Goal: Feedback & Contribution: Submit feedback/report problem

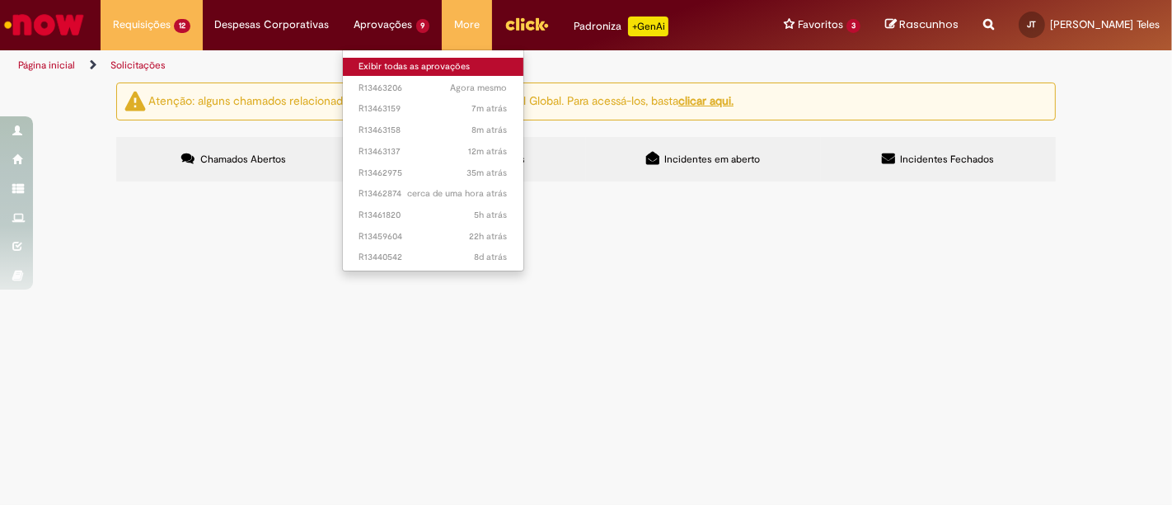
click at [386, 60] on link "Exibir todas as aprovações" at bounding box center [433, 67] width 181 height 18
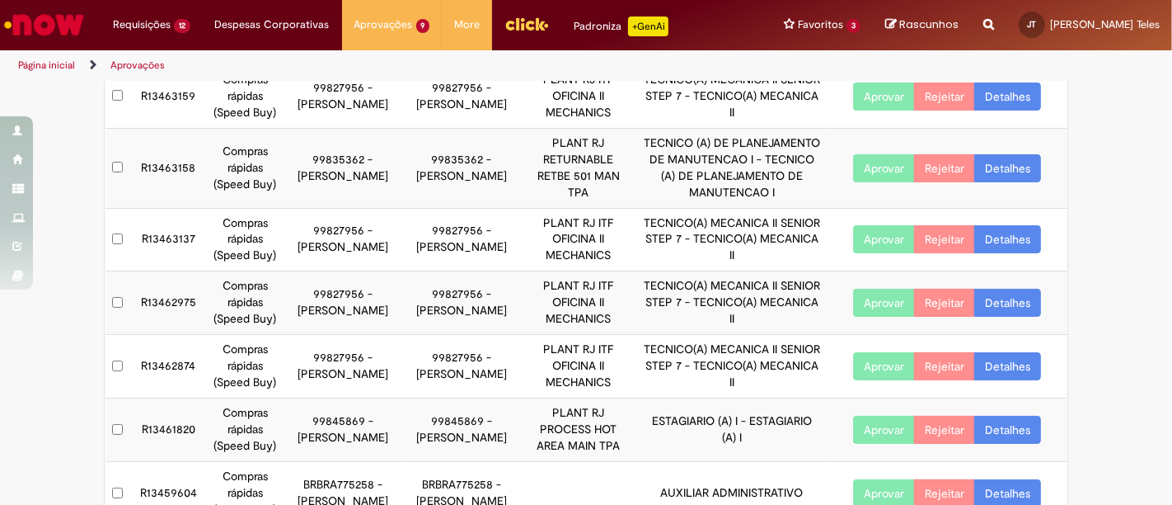
scroll to position [275, 0]
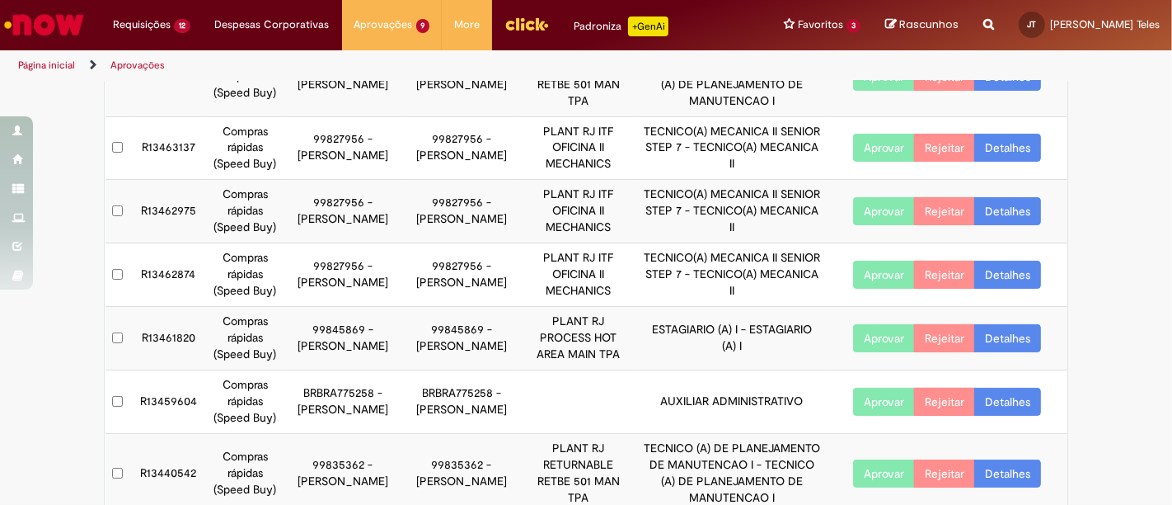
click at [868, 401] on button "Aprovar" at bounding box center [884, 401] width 62 height 28
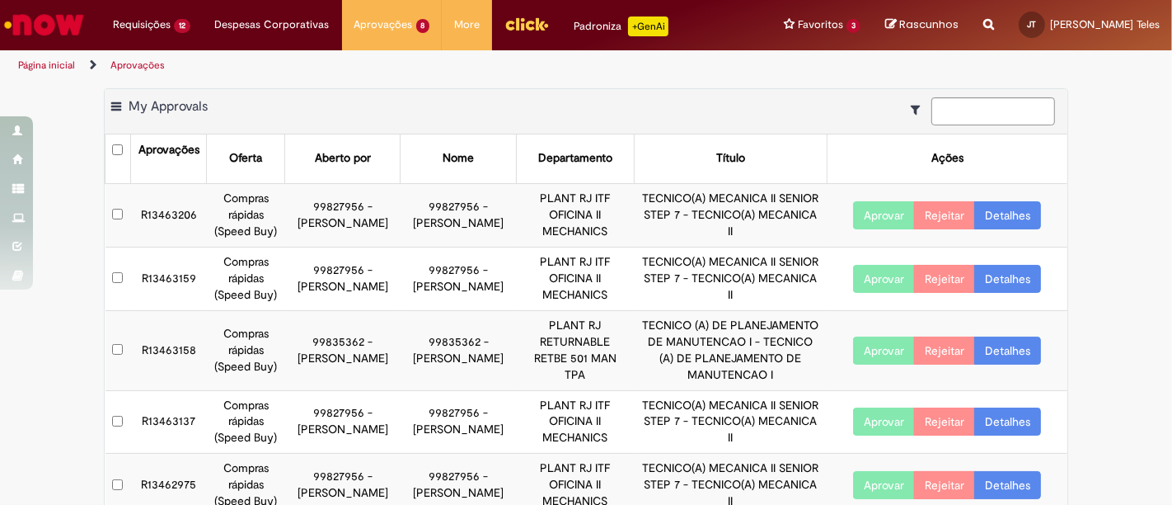
scroll to position [0, 0]
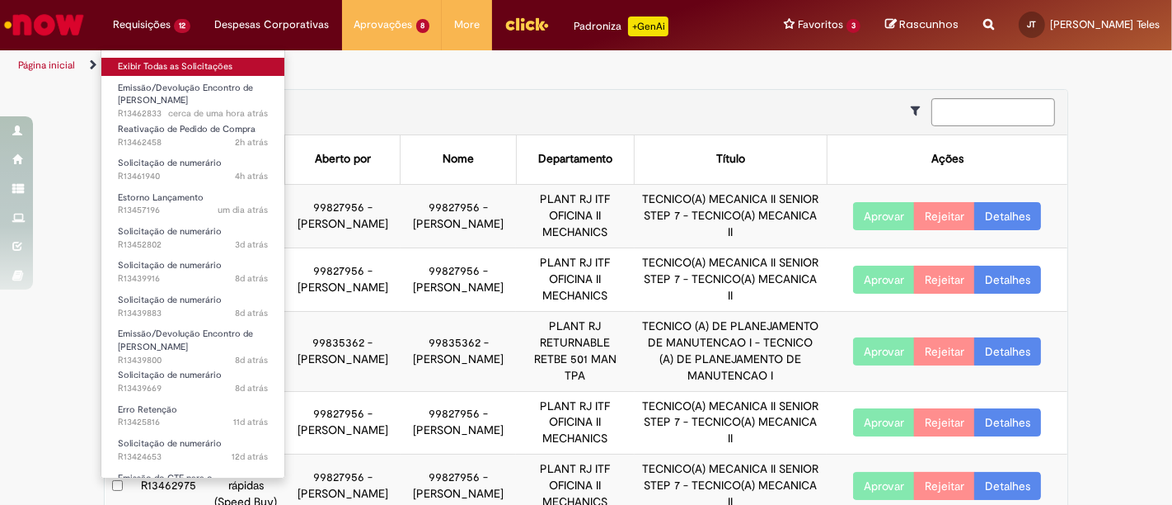
click at [149, 67] on link "Exibir Todas as Solicitações" at bounding box center [192, 67] width 183 height 18
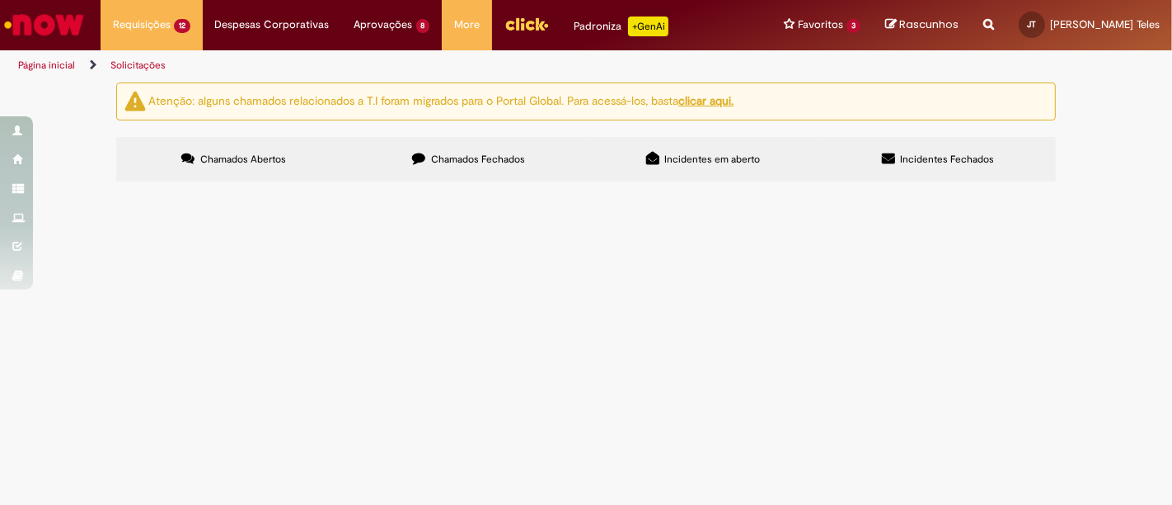
scroll to position [183, 0]
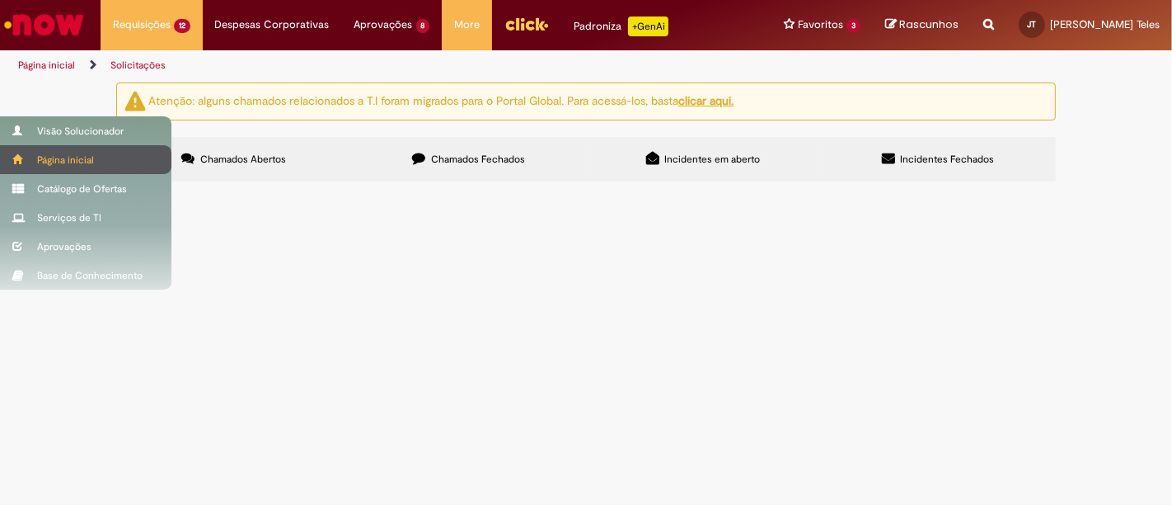
click at [21, 149] on div "Página inicial" at bounding box center [85, 159] width 171 height 29
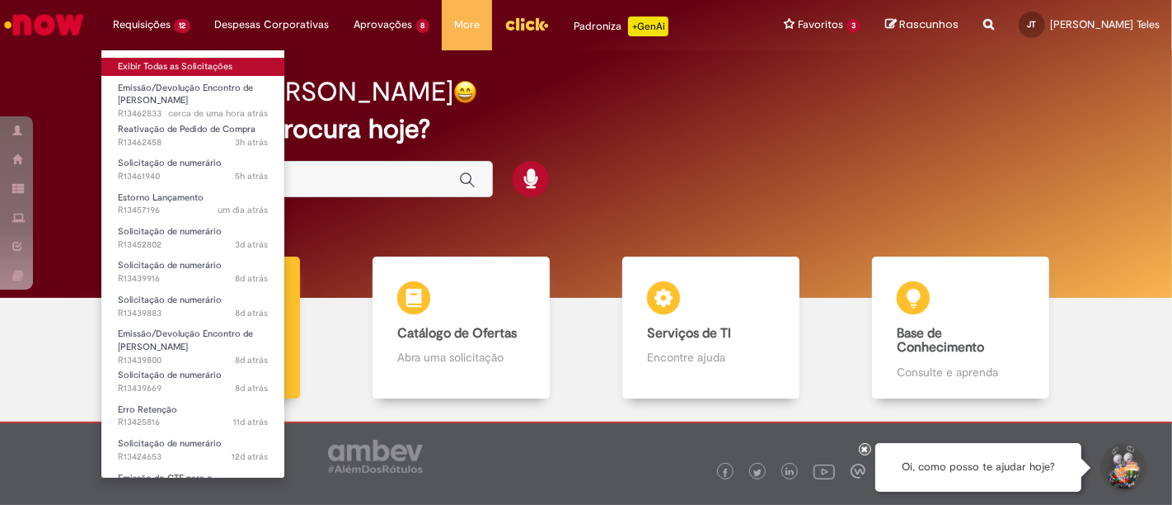
click at [138, 61] on link "Exibir Todas as Solicitações" at bounding box center [192, 67] width 183 height 18
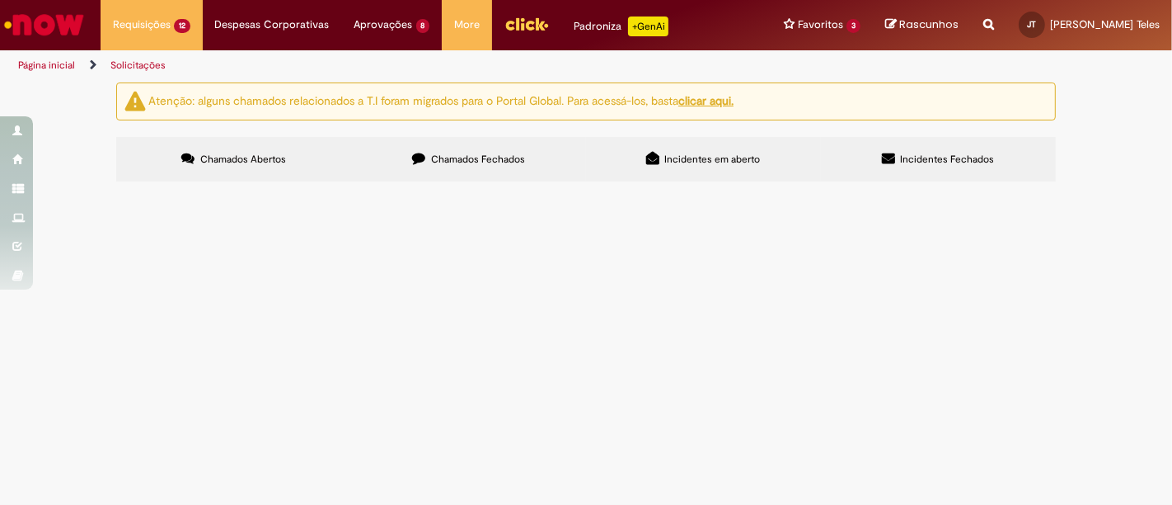
scroll to position [183, 0]
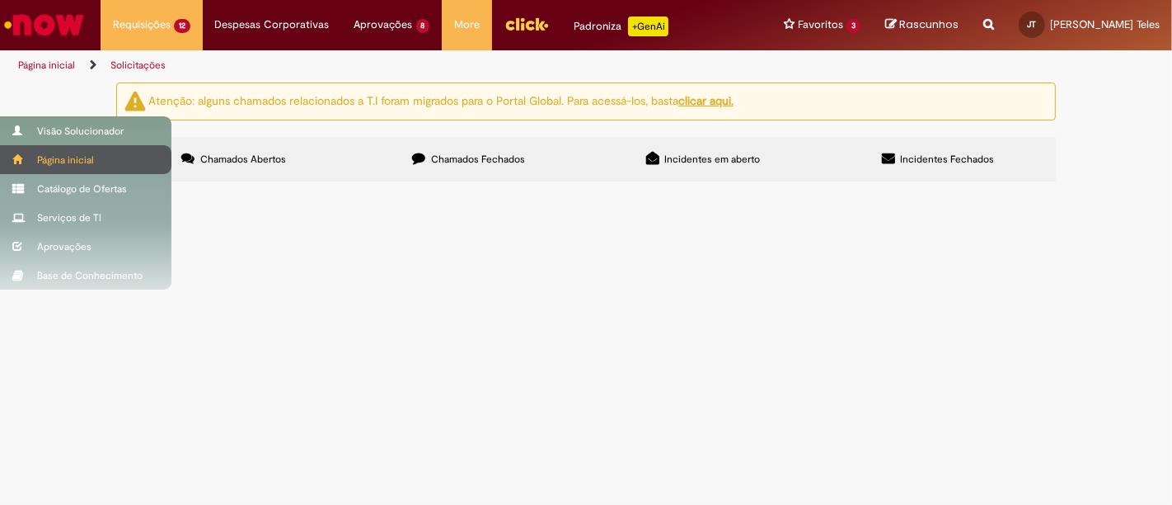
click at [5, 156] on div "Página inicial" at bounding box center [85, 159] width 171 height 29
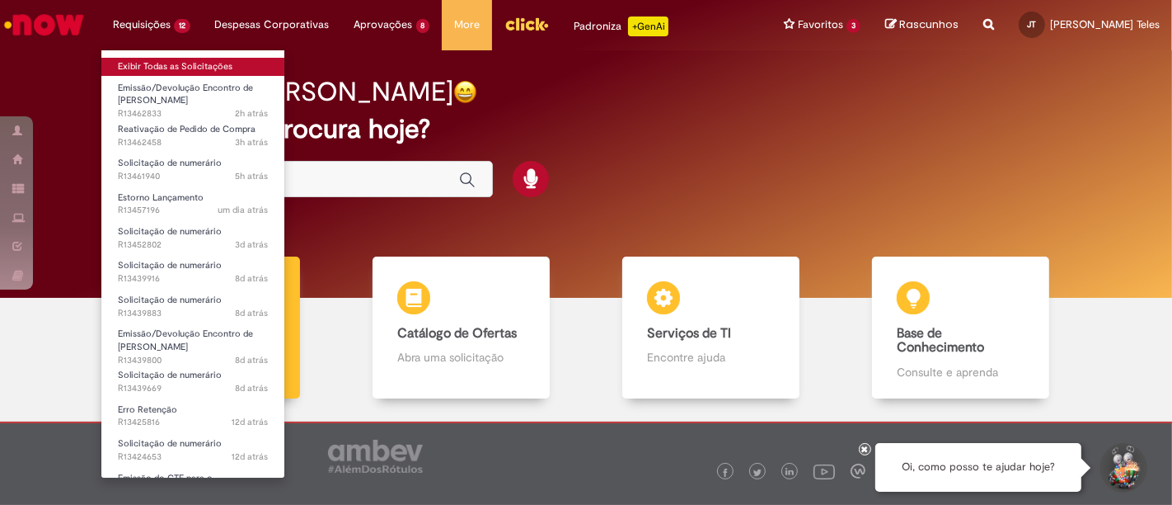
click at [154, 61] on link "Exibir Todas as Solicitações" at bounding box center [192, 67] width 183 height 18
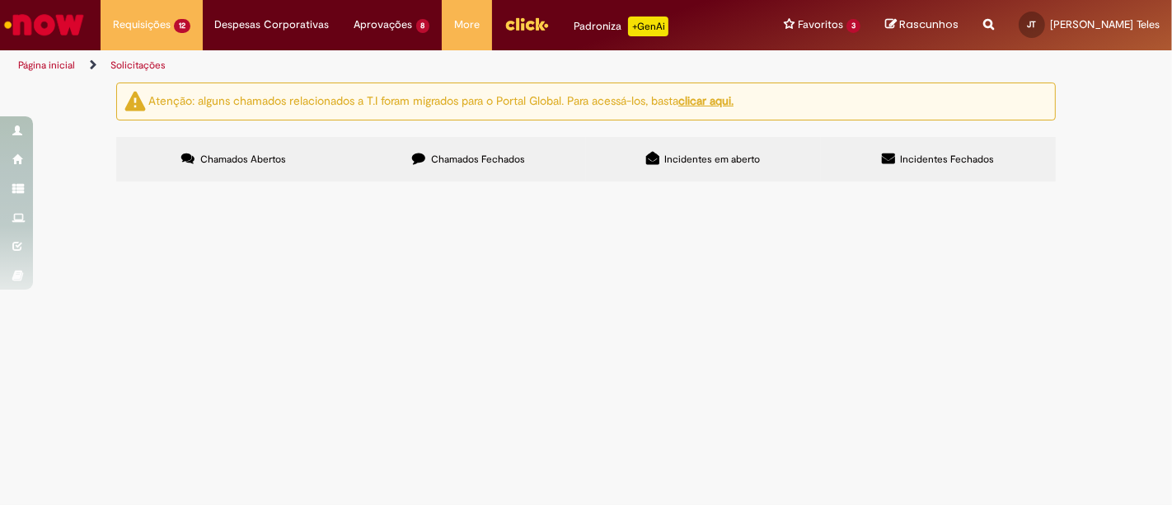
scroll to position [183, 0]
click at [0, 0] on span "Time, bom dia ! Fv realizar o estorno do lançamento - docto 5100748297 (DPVIM 3…" at bounding box center [0, 0] width 0 height 0
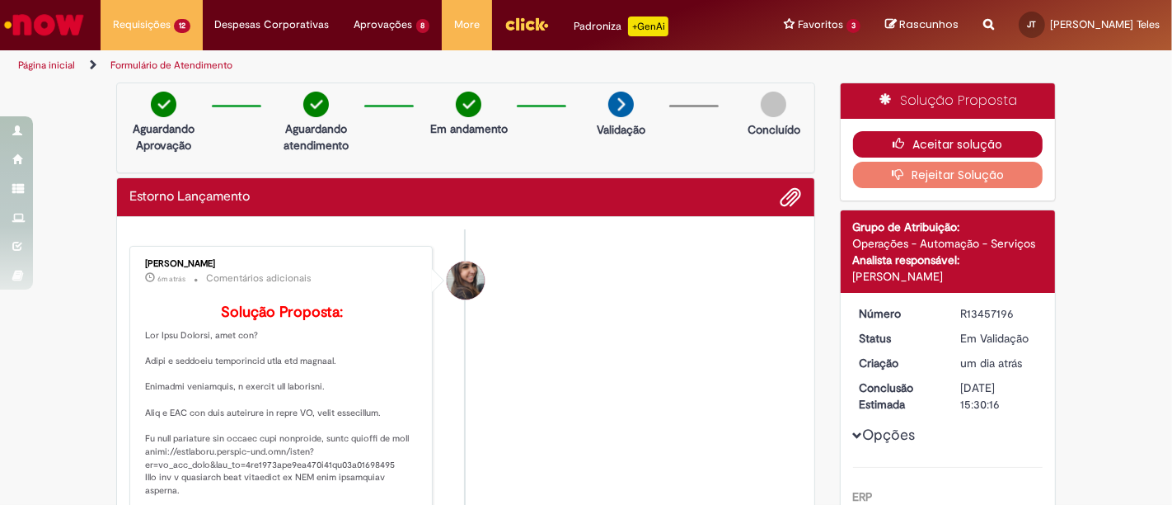
click at [940, 143] on button "Aceitar solução" at bounding box center [948, 144] width 190 height 26
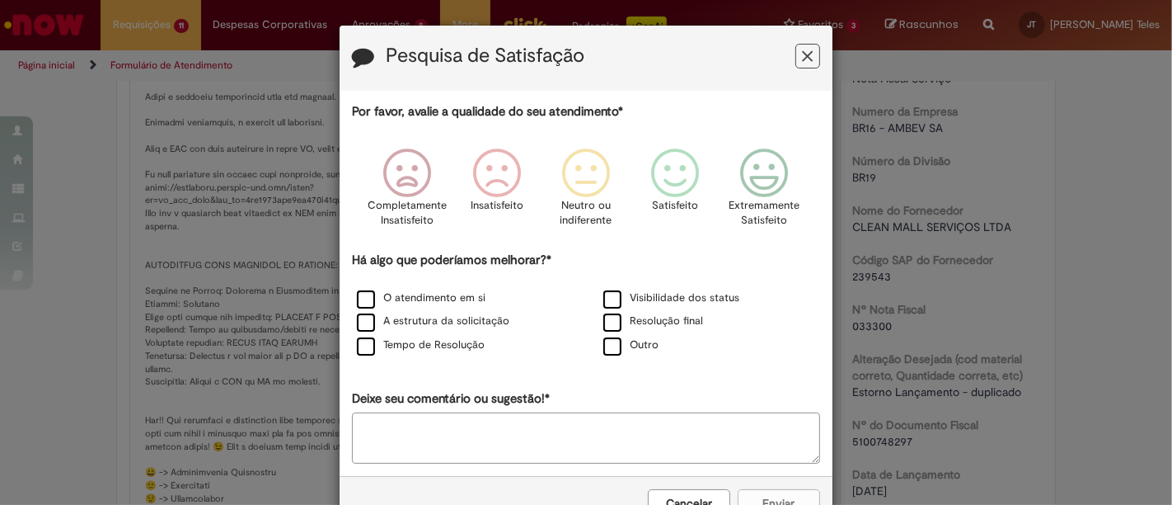
scroll to position [458, 0]
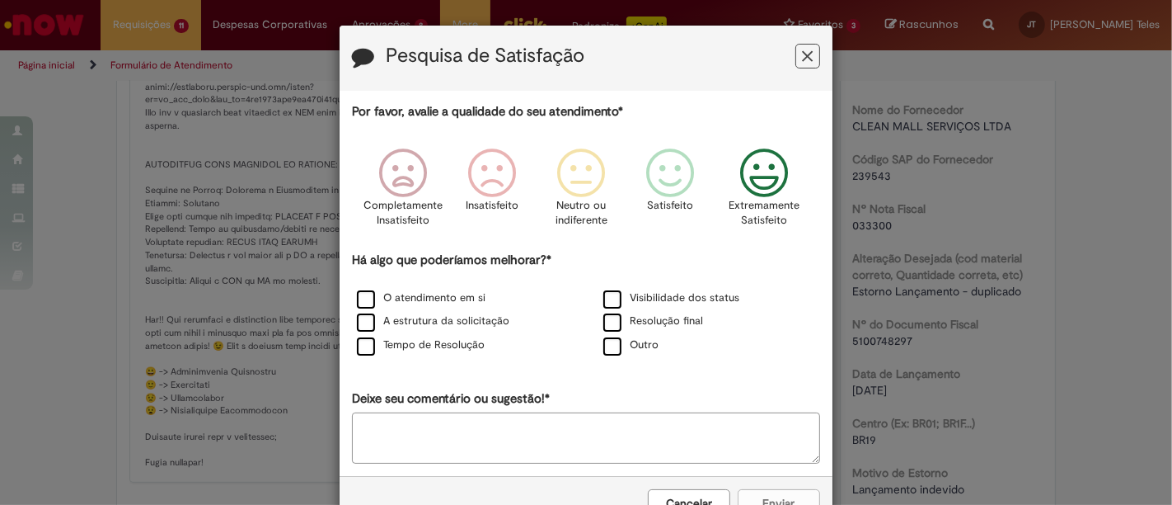
click at [768, 178] on icon "Feedback" at bounding box center [765, 172] width 62 height 49
click at [357, 298] on label "O atendimento em si" at bounding box center [421, 298] width 129 height 16
click at [359, 322] on label "A estrutura da solicitação" at bounding box center [433, 321] width 153 height 16
click at [359, 342] on label "Tempo de Resolução" at bounding box center [421, 345] width 128 height 16
click at [628, 319] on label "Resolução final" at bounding box center [653, 321] width 100 height 16
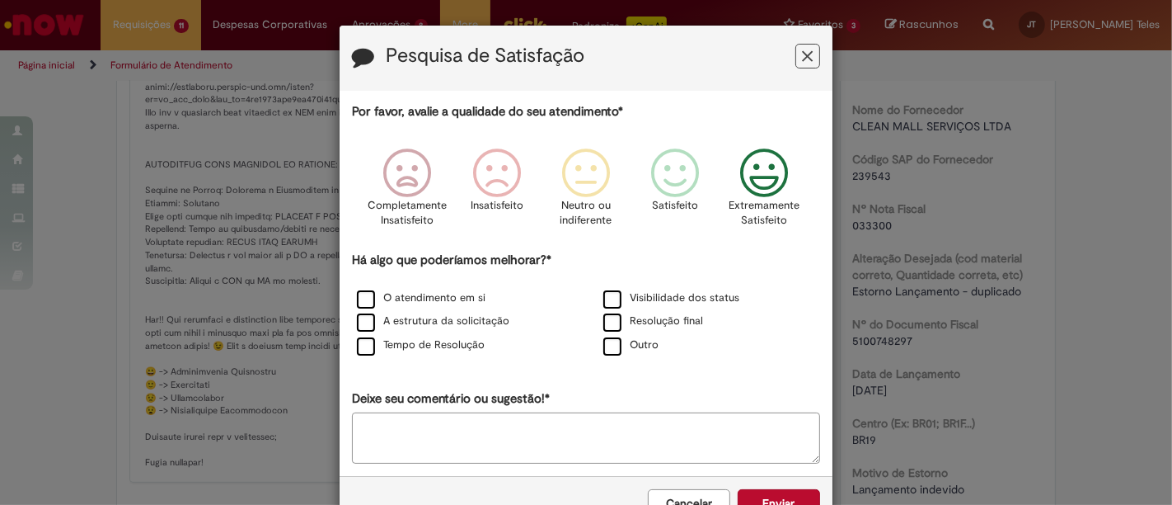
click at [381, 422] on textarea "Deixe seu comentário ou sugestão!*" at bounding box center [586, 437] width 468 height 51
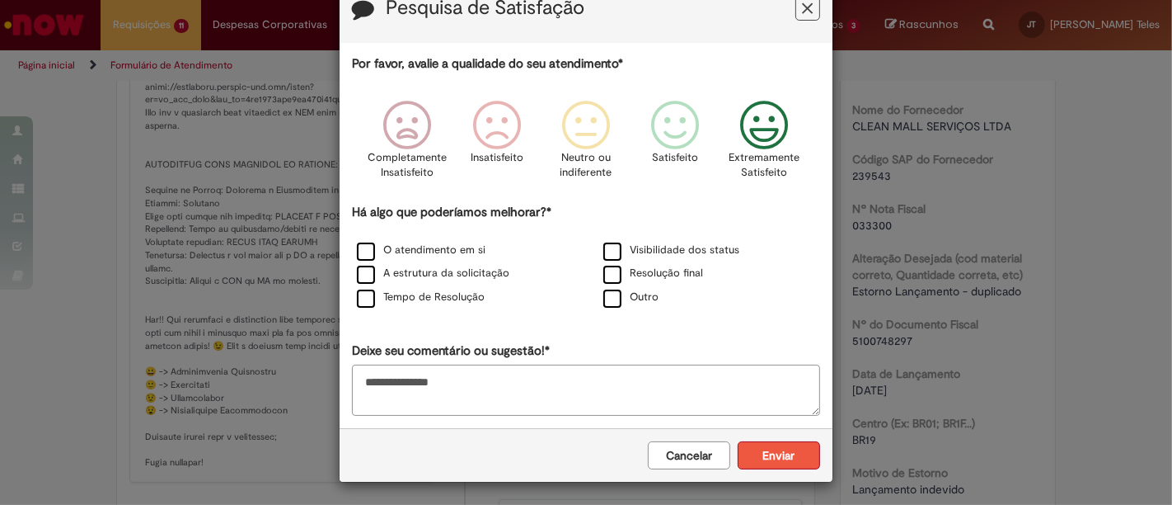
type textarea "**********"
click at [783, 448] on button "Enviar" at bounding box center [779, 455] width 82 height 28
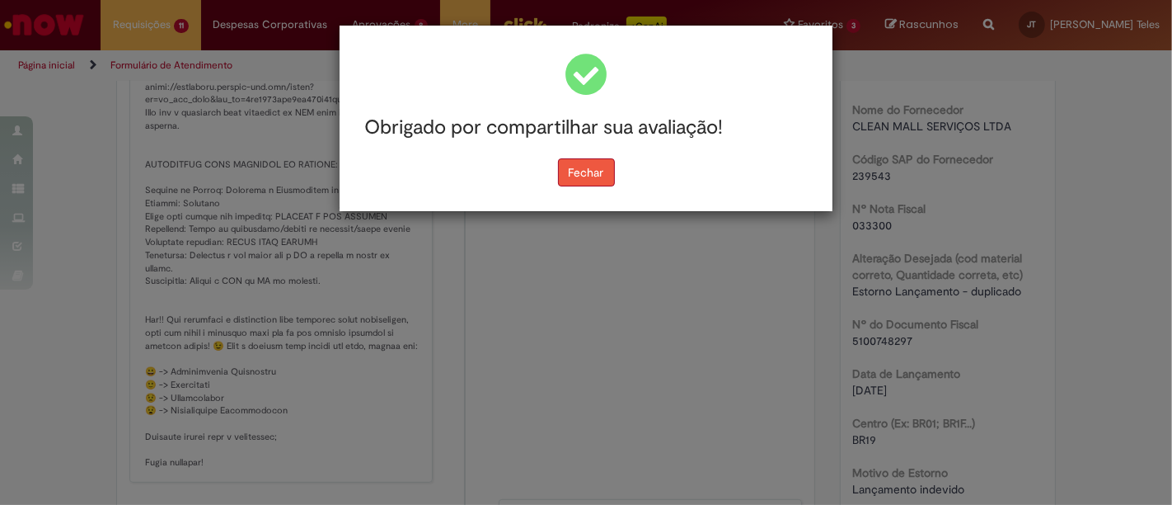
click at [587, 166] on button "Fechar" at bounding box center [586, 172] width 57 height 28
